Goal: Task Accomplishment & Management: Manage account settings

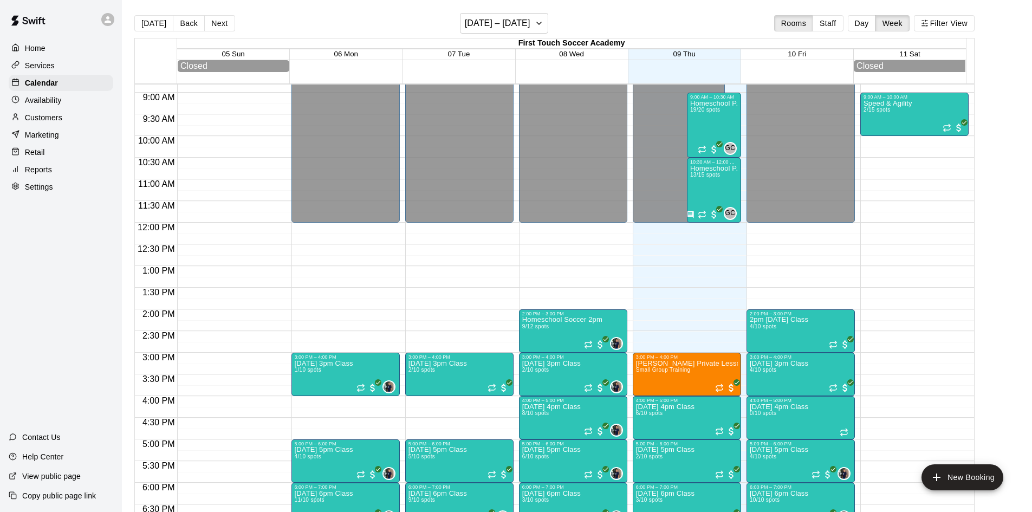
scroll to position [329, 0]
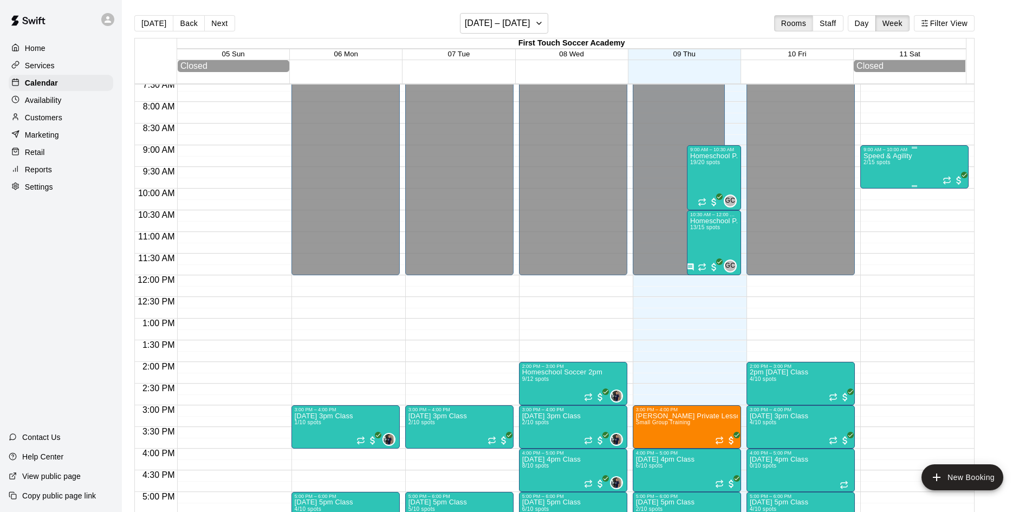
click at [893, 180] on div "Speed & Agility 2/15 spots" at bounding box center [887, 408] width 49 height 512
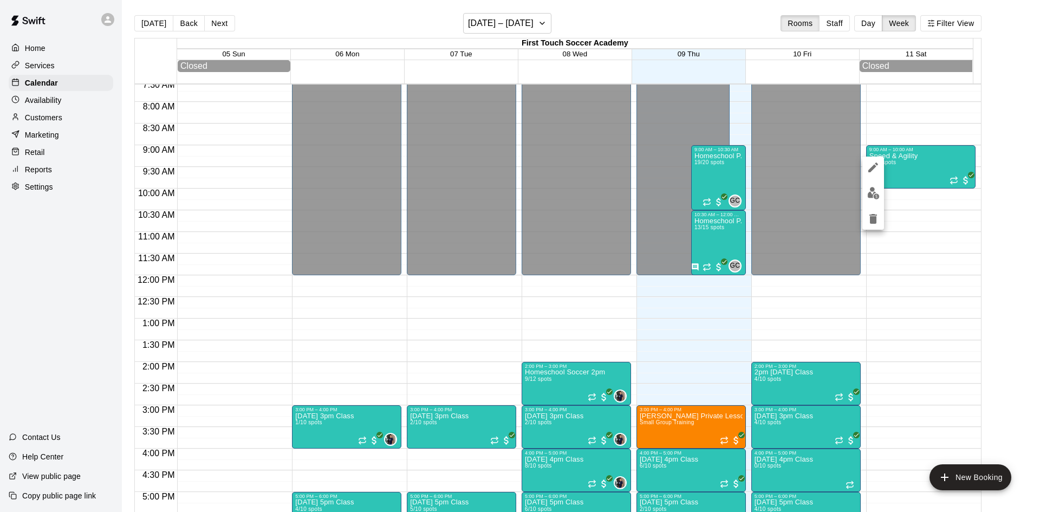
click at [874, 192] on img "edit" at bounding box center [873, 193] width 12 height 12
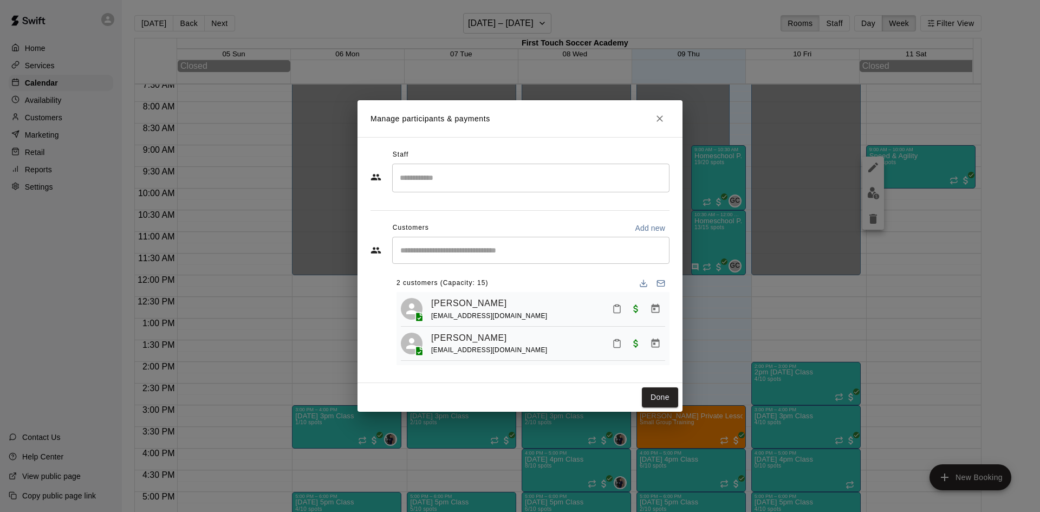
click at [516, 261] on div "​" at bounding box center [530, 250] width 277 height 27
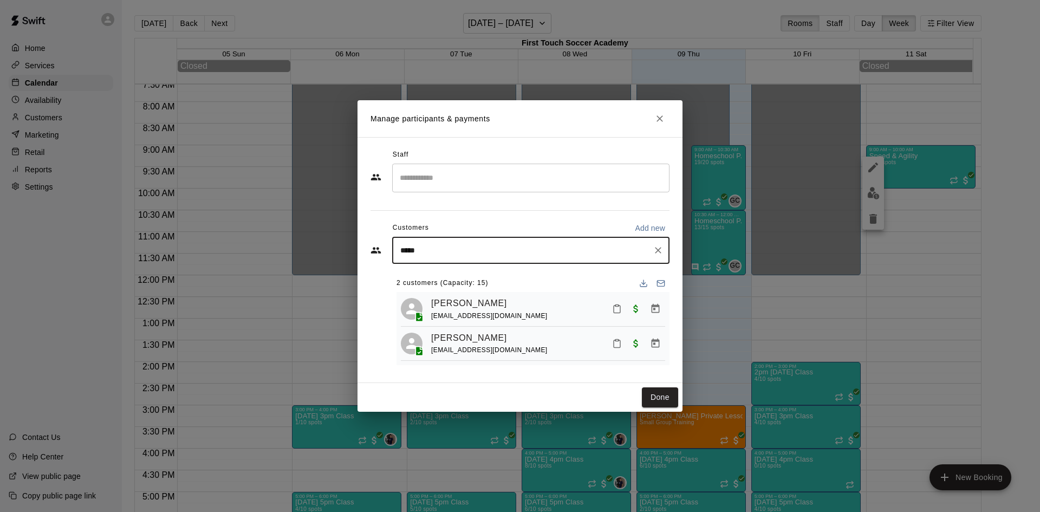
type input "******"
click at [437, 279] on div "[PERSON_NAME] Academy Membership Two time a week training [EMAIL_ADDRESS][DOMAI…" at bounding box center [534, 279] width 225 height 23
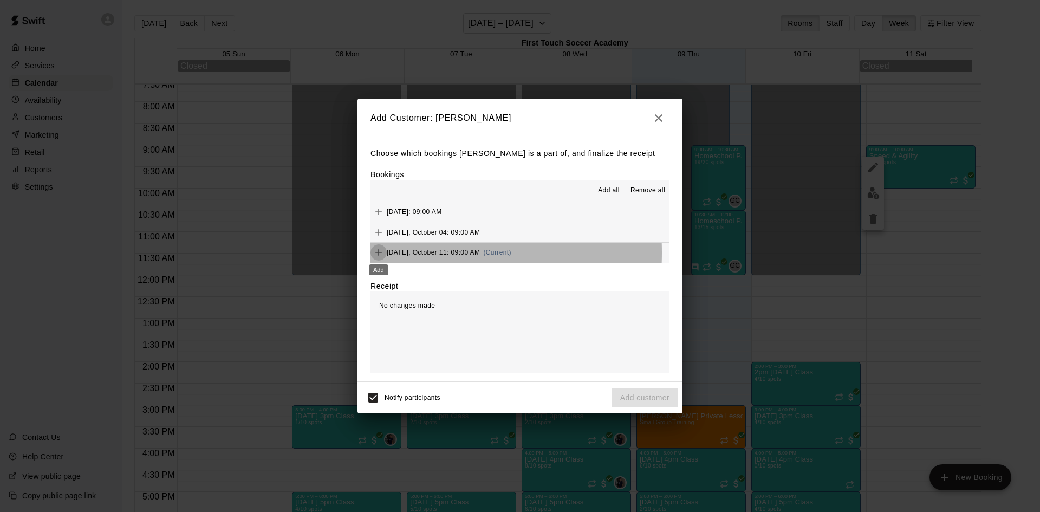
click at [380, 253] on icon "Add" at bounding box center [378, 253] width 6 height 6
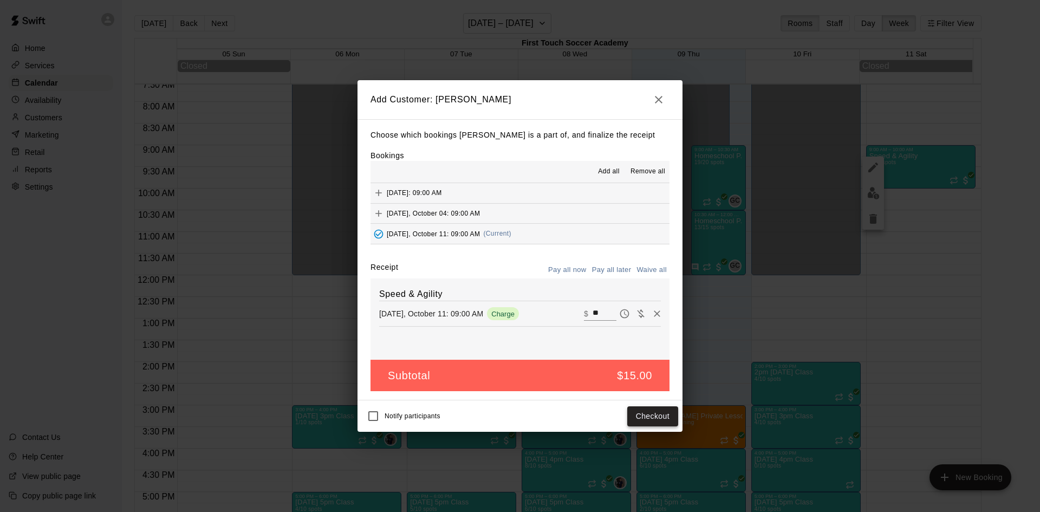
click at [652, 413] on button "Checkout" at bounding box center [652, 416] width 51 height 20
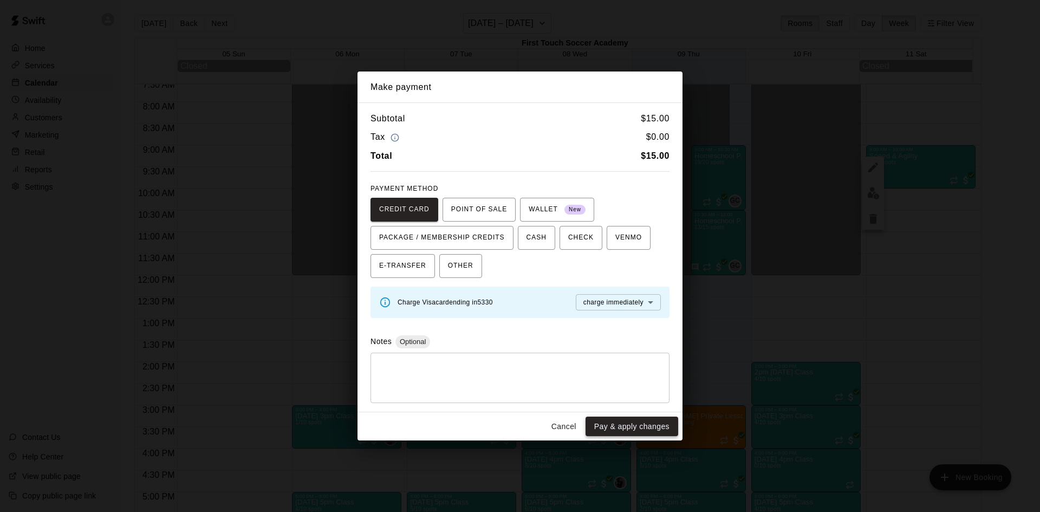
click at [631, 428] on button "Pay & apply changes" at bounding box center [631, 427] width 93 height 20
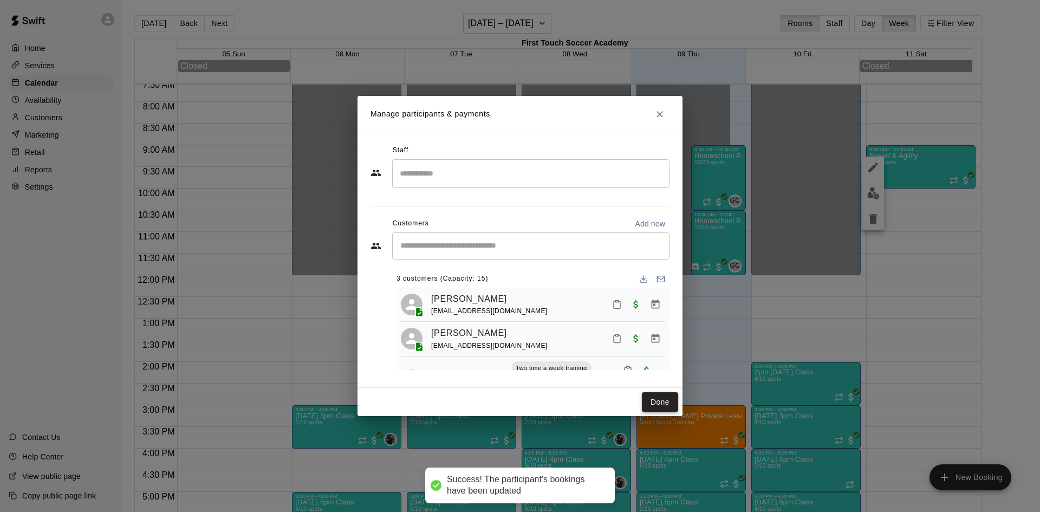
click at [659, 397] on button "Done" at bounding box center [660, 402] width 36 height 20
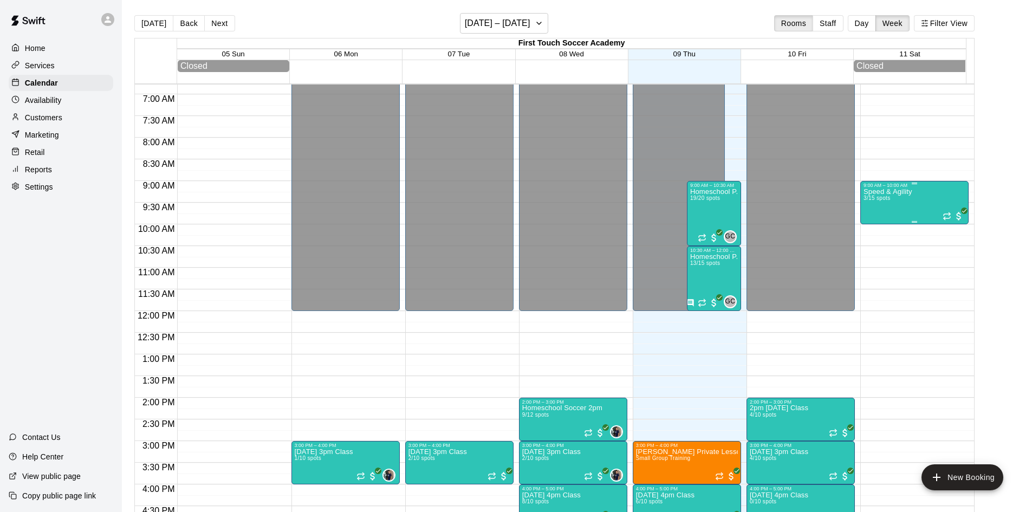
scroll to position [275, 0]
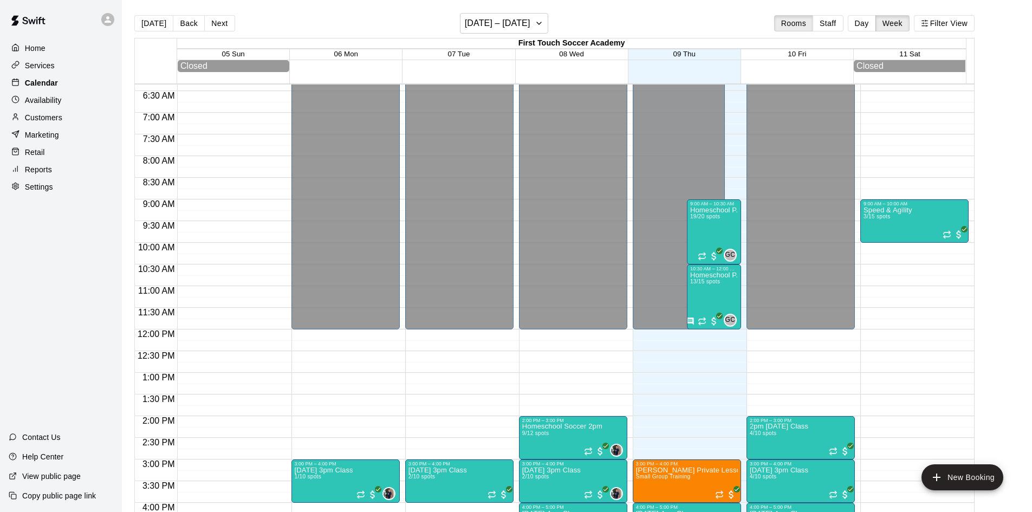
click at [31, 84] on p "Calendar" at bounding box center [41, 82] width 33 height 11
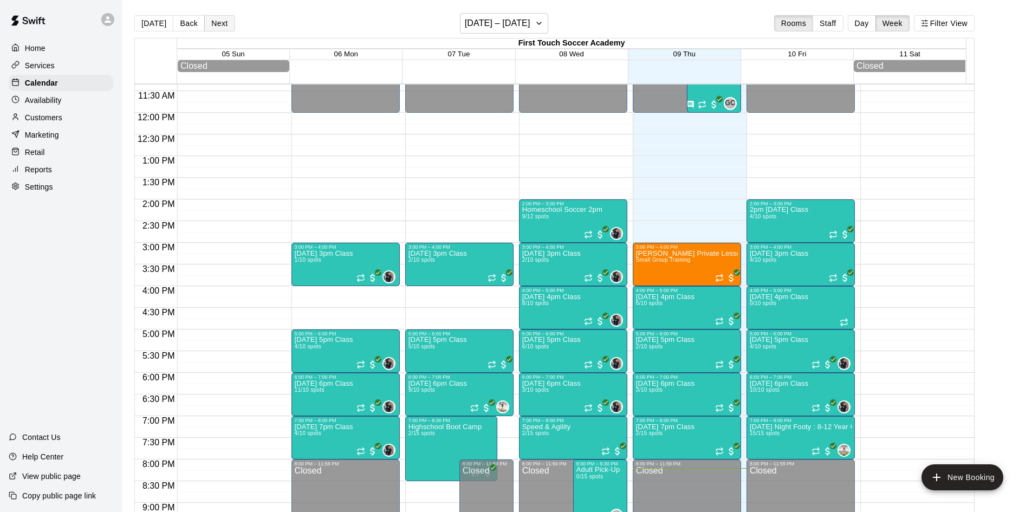
click at [216, 19] on button "Next" at bounding box center [219, 23] width 30 height 16
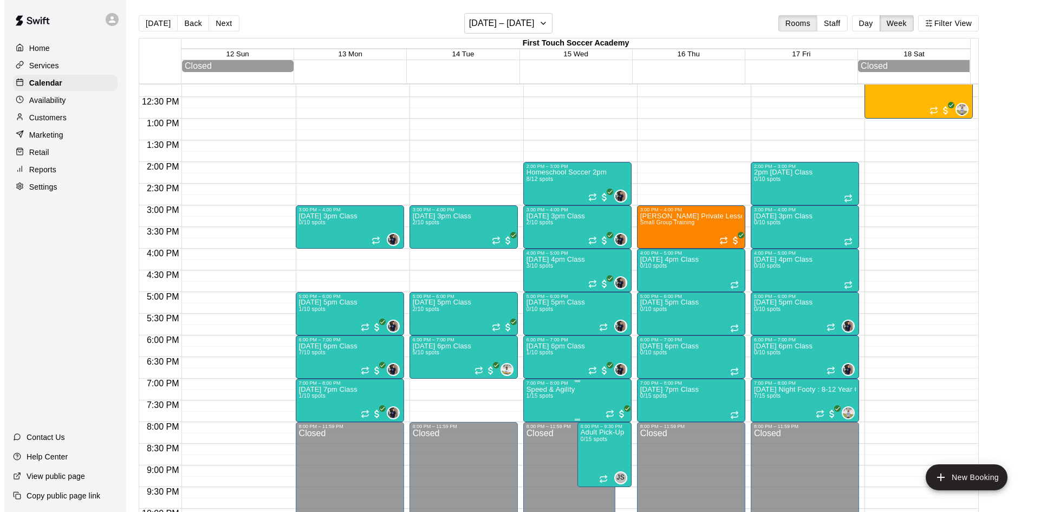
scroll to position [546, 0]
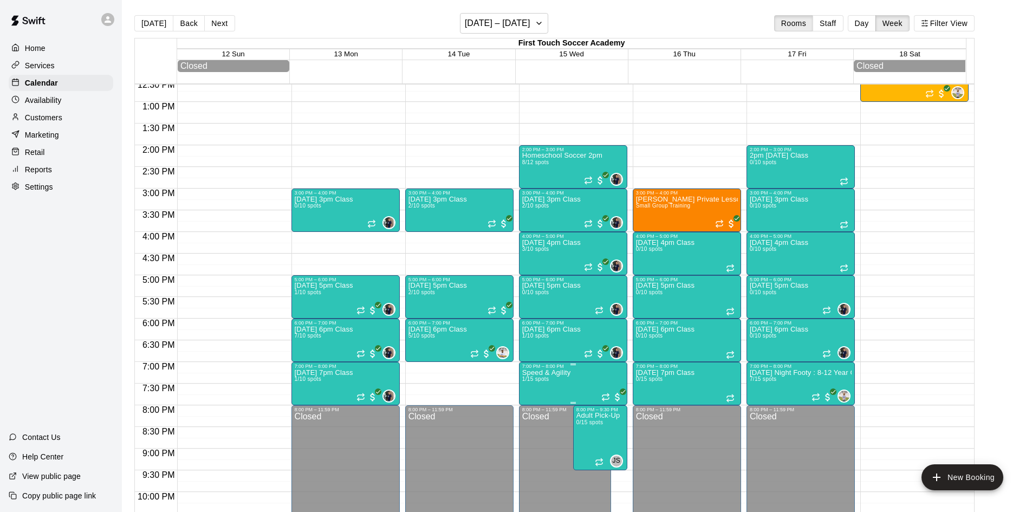
click at [568, 373] on p "Speed & Agility" at bounding box center [546, 373] width 49 height 0
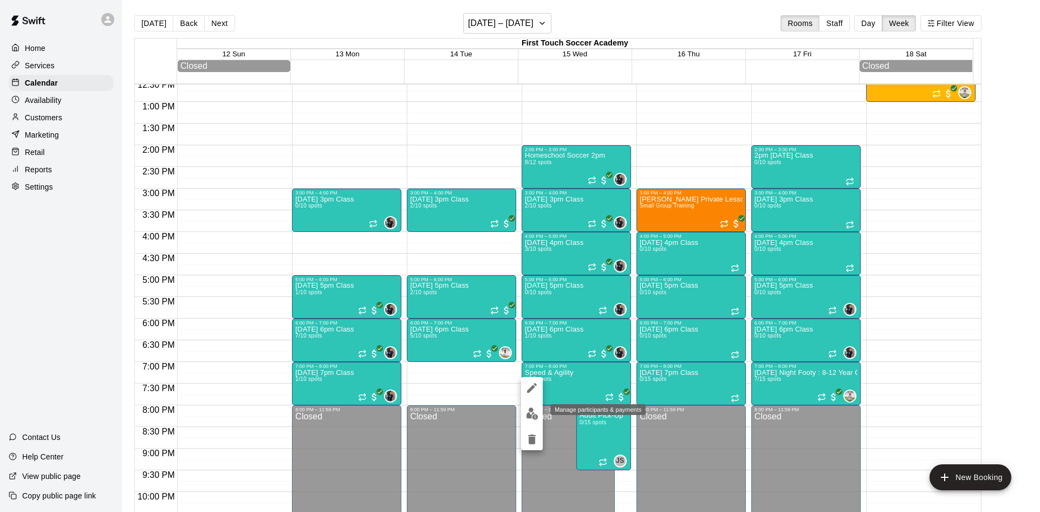
click at [530, 408] on img "edit" at bounding box center [532, 413] width 12 height 12
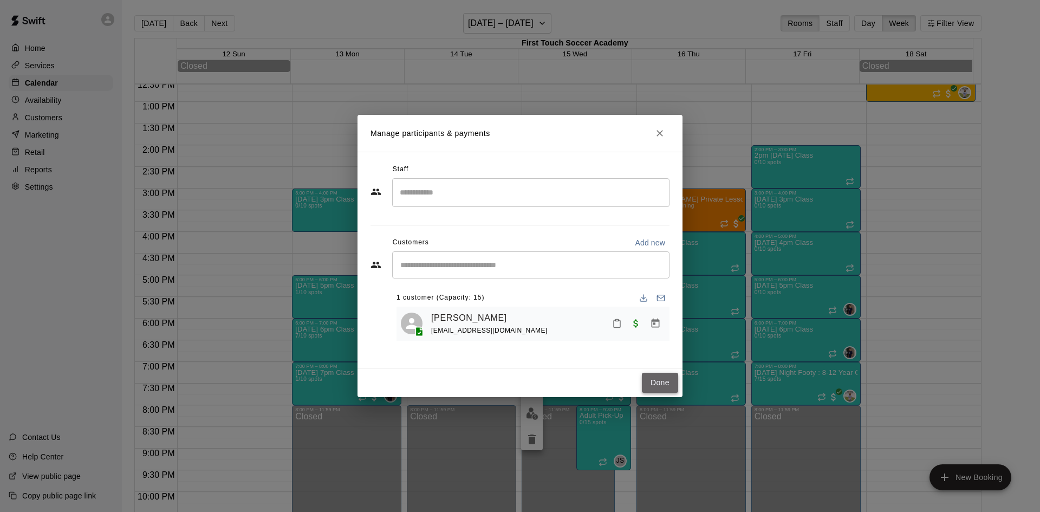
click at [653, 380] on button "Done" at bounding box center [660, 383] width 36 height 20
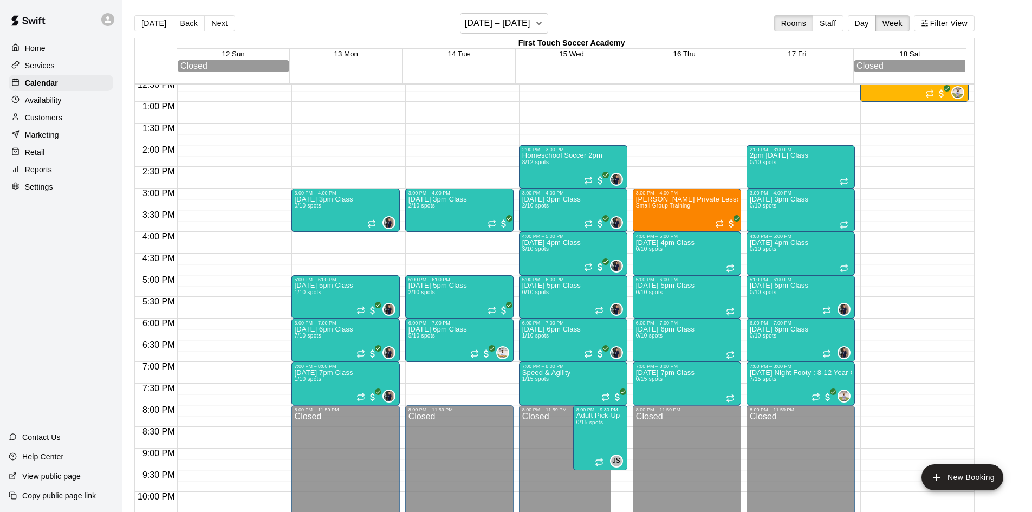
click at [56, 51] on div "Home" at bounding box center [61, 48] width 105 height 16
